Goal: Information Seeking & Learning: Learn about a topic

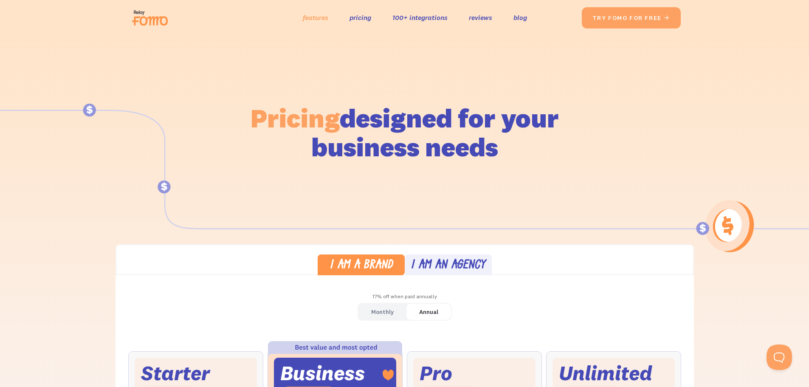
click at [317, 15] on link "features" at bounding box center [315, 17] width 25 height 12
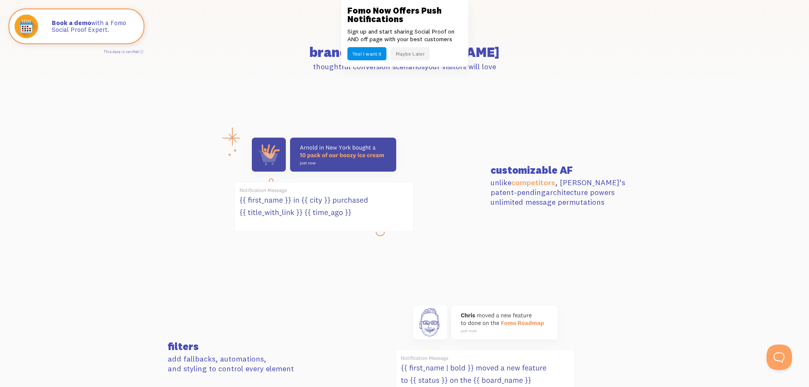
click at [407, 52] on button "Maybe Later" at bounding box center [410, 53] width 39 height 13
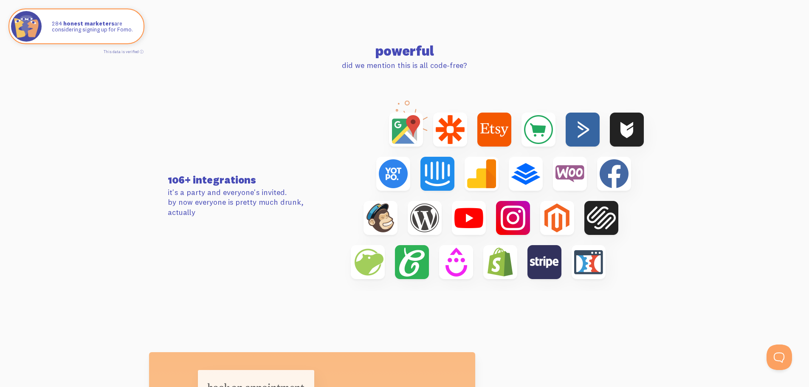
scroll to position [2463, 0]
